Goal: Information Seeking & Learning: Learn about a topic

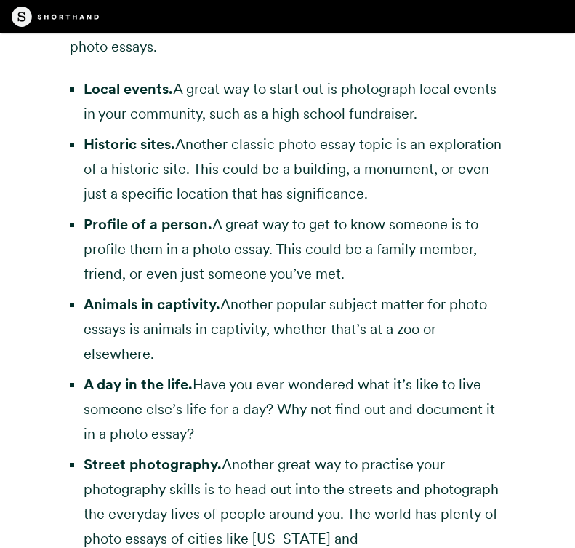
scroll to position [2769, 0]
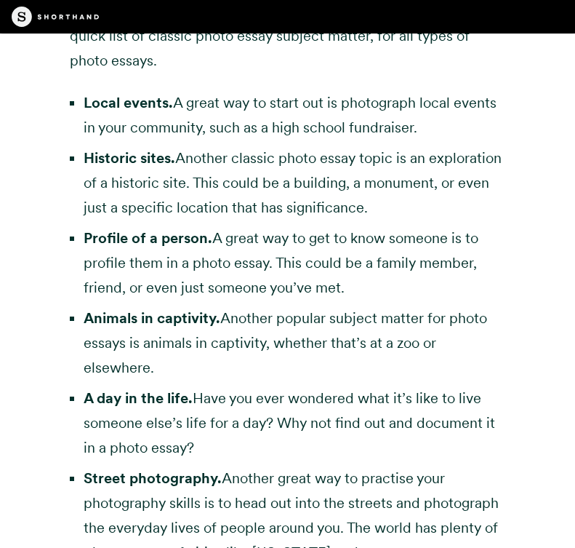
click at [276, 124] on li "Local events. A great way to start out is photograph local events in your commu…" at bounding box center [295, 114] width 422 height 49
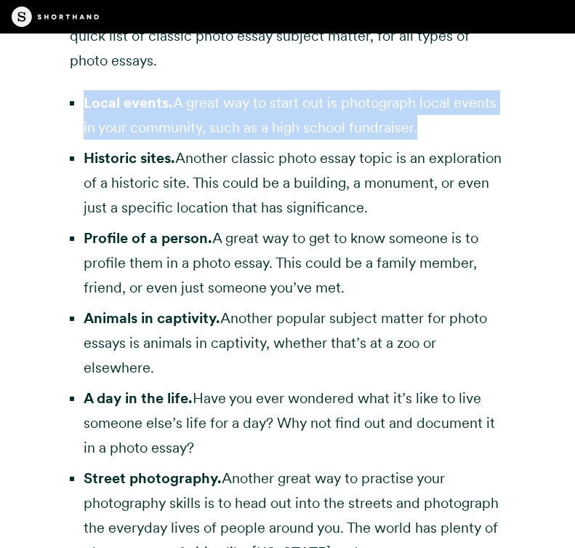
click at [276, 124] on li "Local events. A great way to start out is photograph local events in your commu…" at bounding box center [295, 114] width 422 height 49
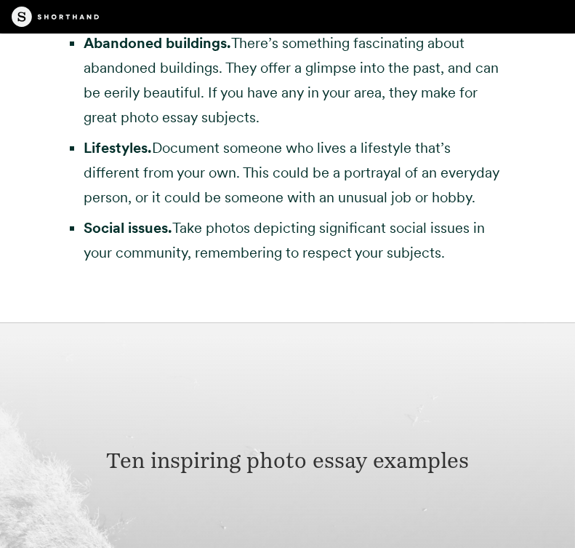
click at [276, 215] on li "Social issues. Take photos depicting significant social issues in your communit…" at bounding box center [295, 239] width 422 height 49
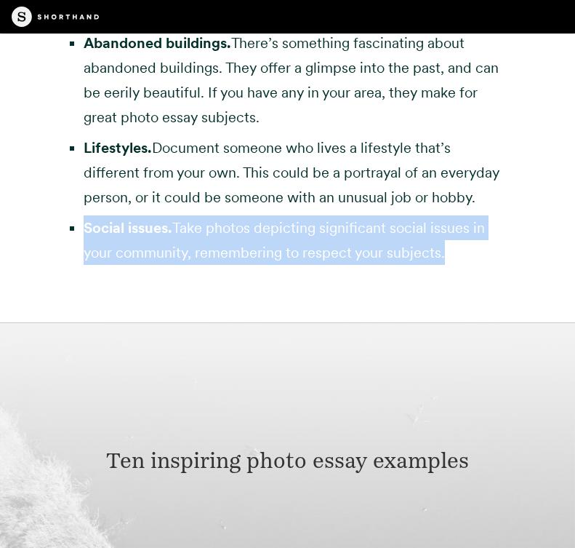
click at [276, 215] on li "Social issues. Take photos depicting significant social issues in your communit…" at bounding box center [295, 239] width 422 height 49
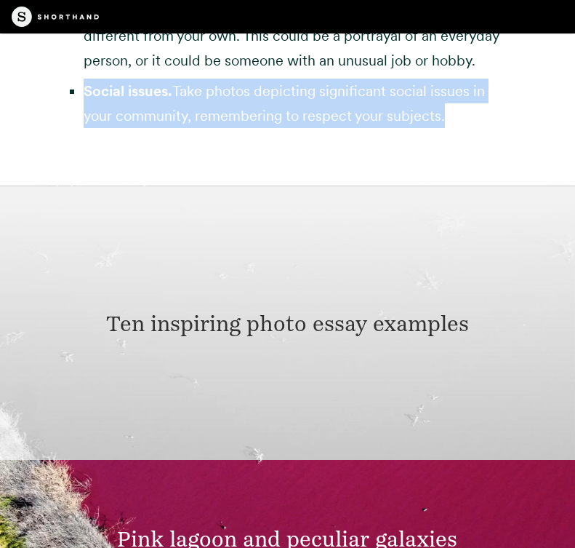
scroll to position [3703, 0]
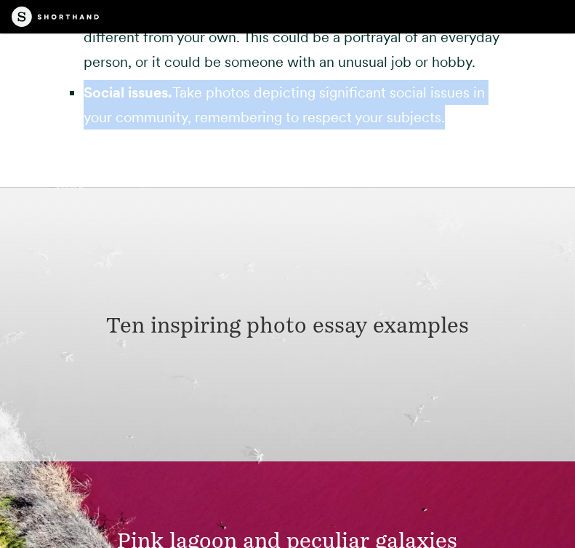
copy div "Social issues. Take photos depicting significant social issues in your communit…"
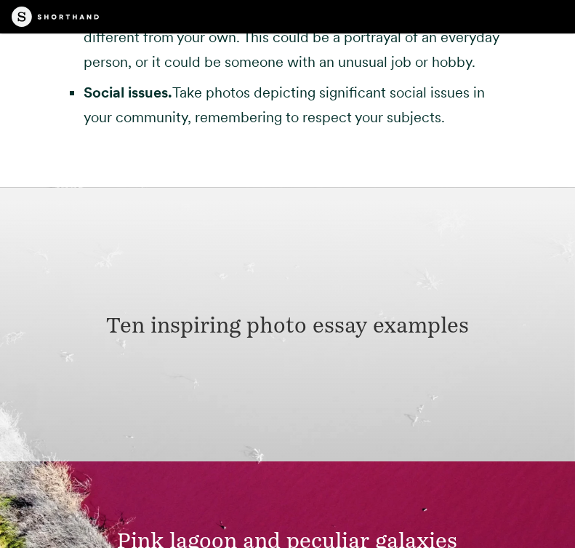
drag, startPoint x: 60, startPoint y: 359, endPoint x: 105, endPoint y: 223, distance: 143.1
click at [105, 223] on div "Ten inspiring photo essay examples" at bounding box center [287, 325] width 575 height 274
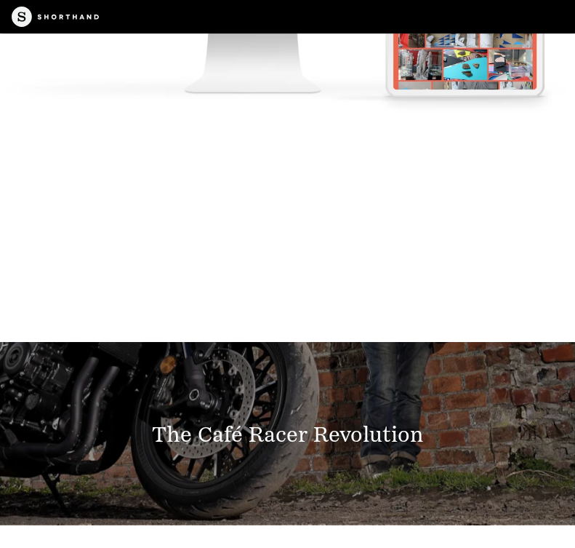
scroll to position [11555, 0]
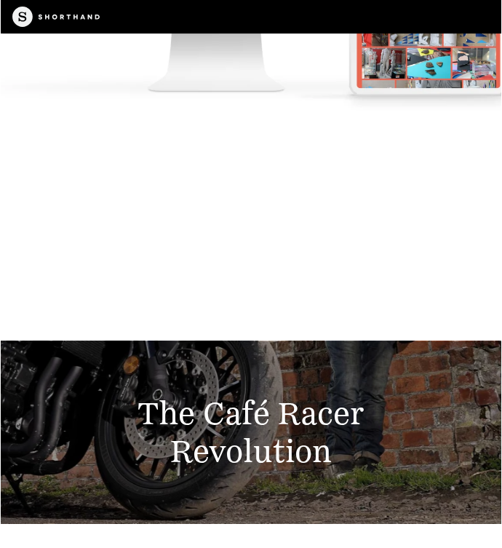
scroll to position [12168, 0]
